Goal: Communication & Community: Participate in discussion

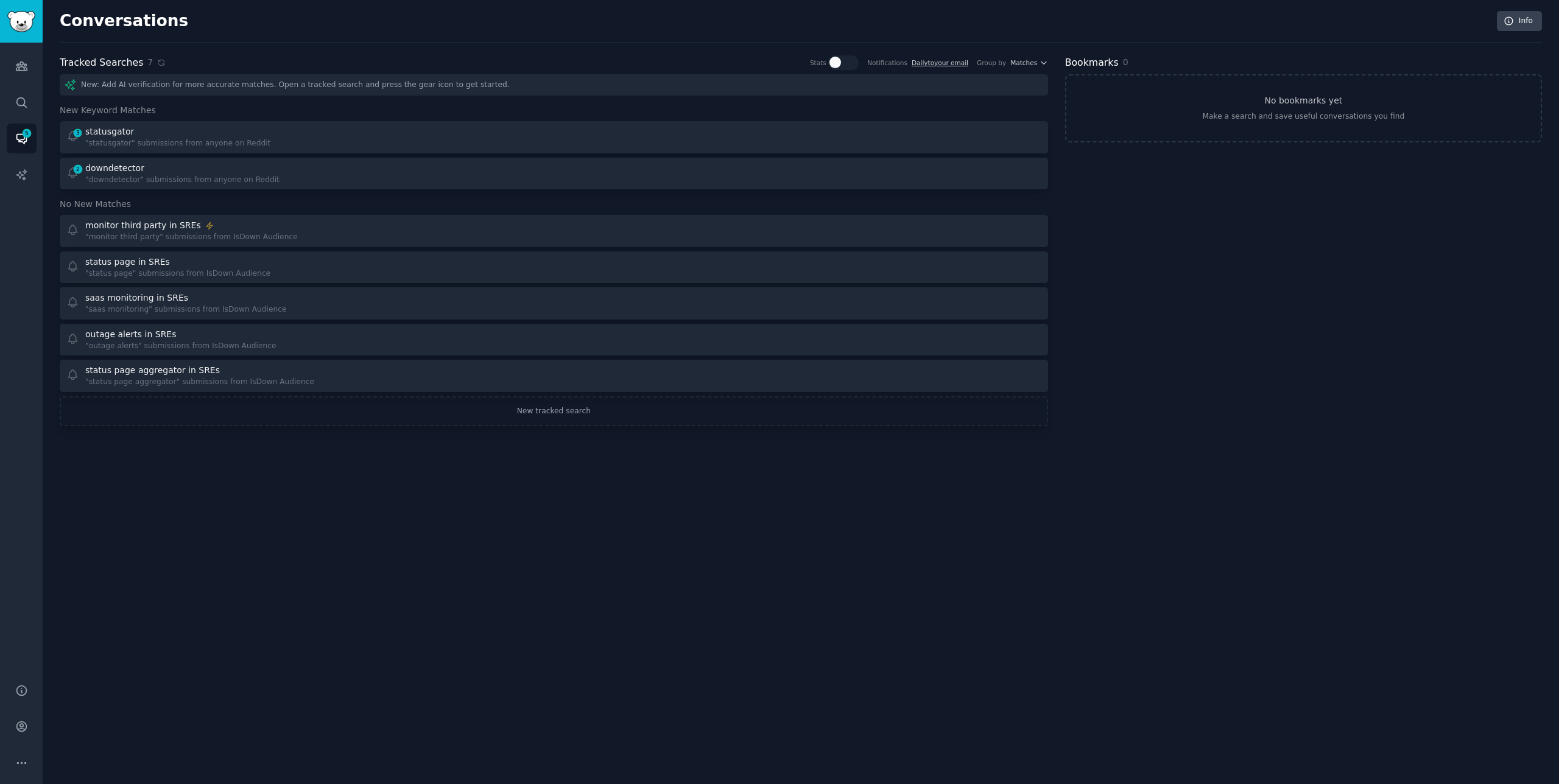
click at [149, 124] on link "3 statusgator "statusgator" submissions from anyone on Reddit" at bounding box center [554, 137] width 988 height 32
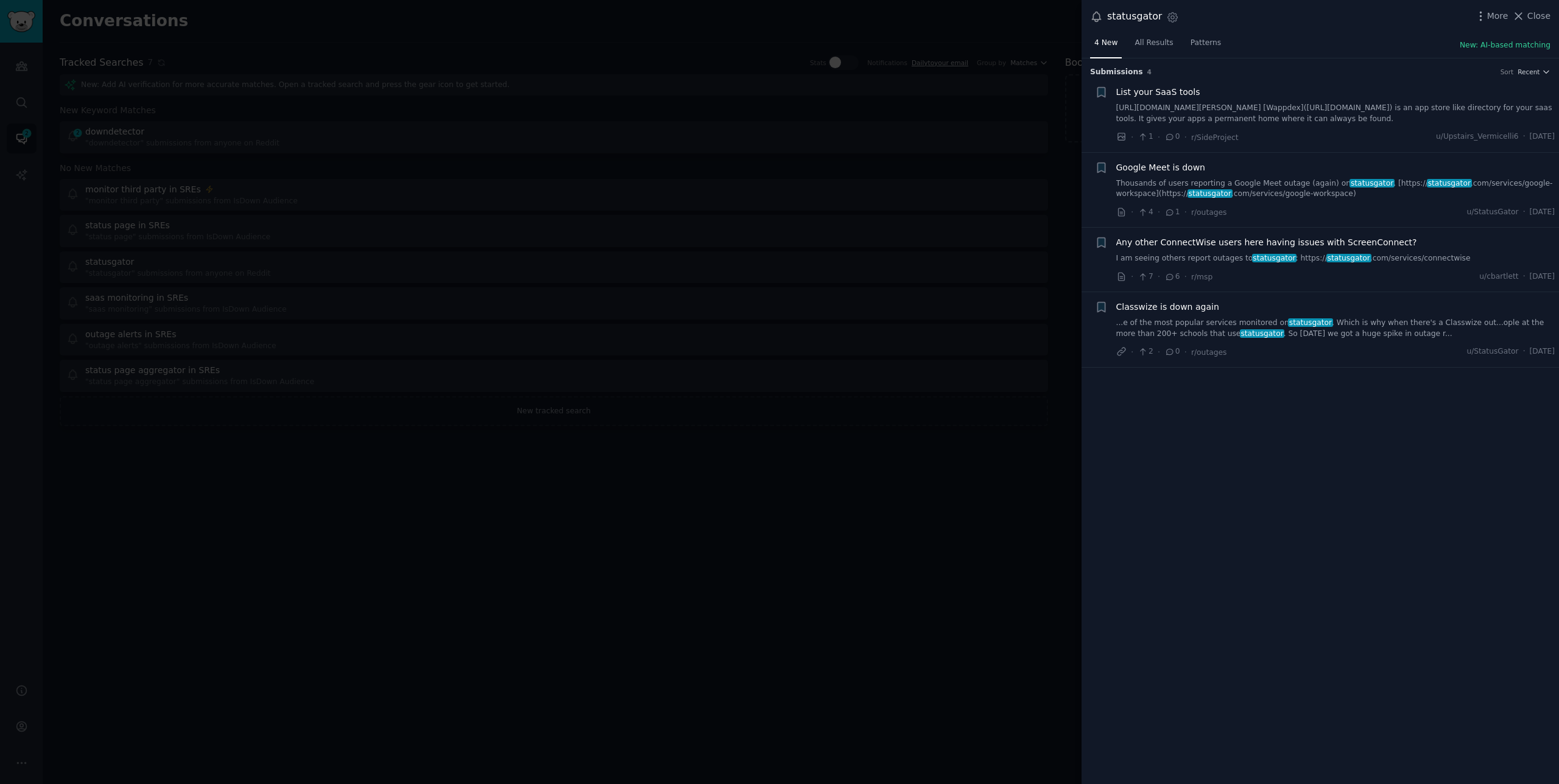
click at [1181, 90] on span "List your SaaS tools" at bounding box center [1158, 92] width 84 height 13
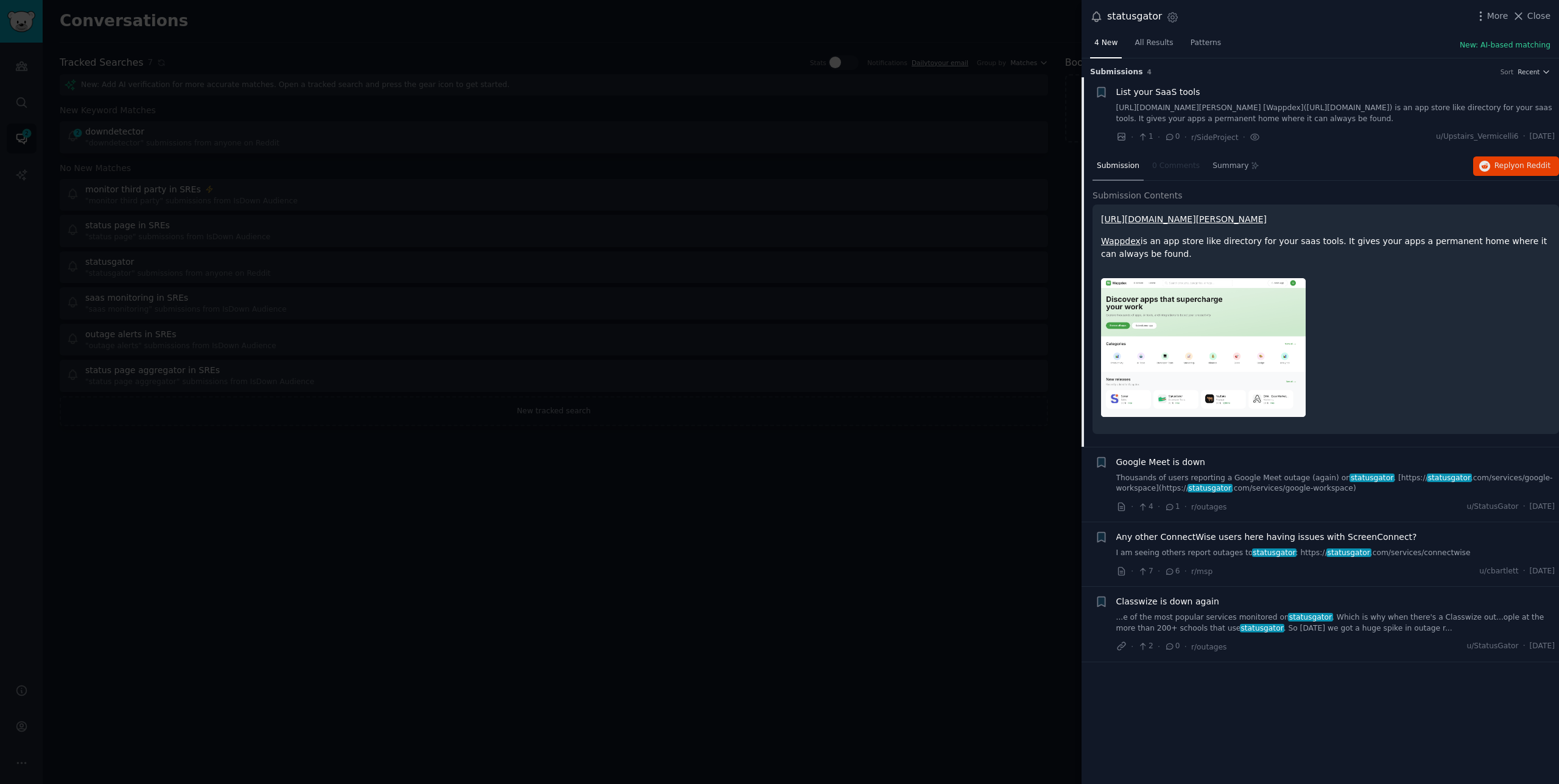
click at [1175, 220] on link "[URL][DOMAIN_NAME][PERSON_NAME]" at bounding box center [1184, 219] width 165 height 10
click at [1200, 256] on p "Wappdex is an app store like directory for your saas tools. It gives your apps …" at bounding box center [1326, 248] width 449 height 25
click at [1189, 257] on p "Wappdex is an app store like directory for your saas tools. It gives your apps …" at bounding box center [1326, 248] width 449 height 25
click at [1510, 161] on span "Reply on Reddit" at bounding box center [1522, 166] width 56 height 11
